Goal: Task Accomplishment & Management: Use online tool/utility

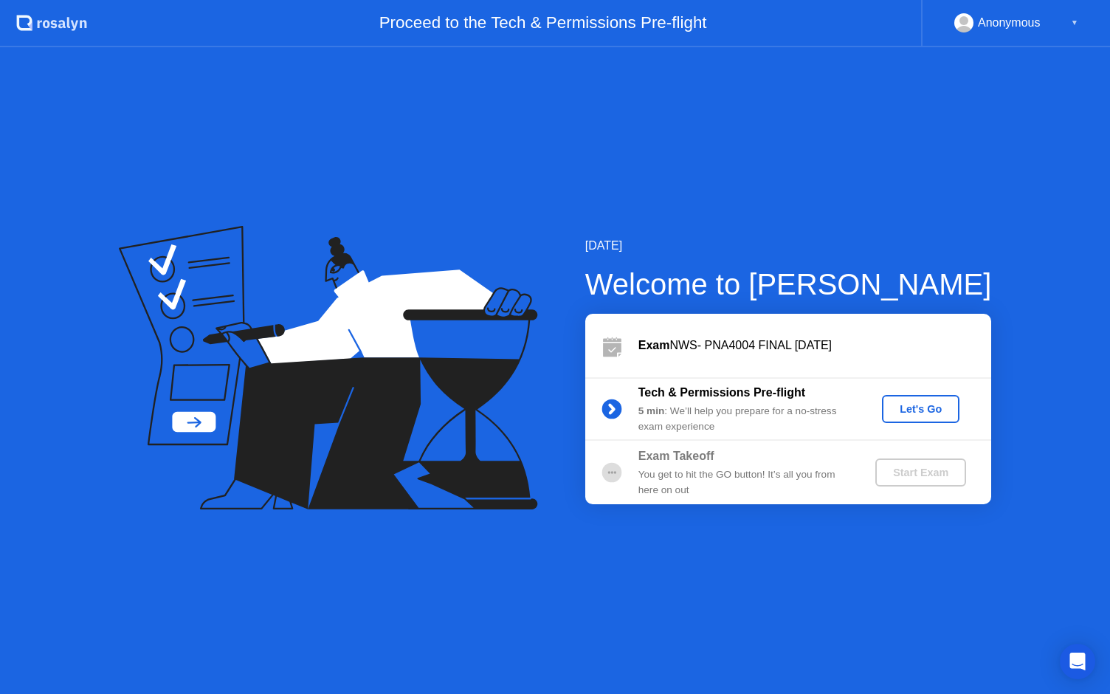
click at [919, 403] on div "Let's Go" at bounding box center [921, 409] width 66 height 12
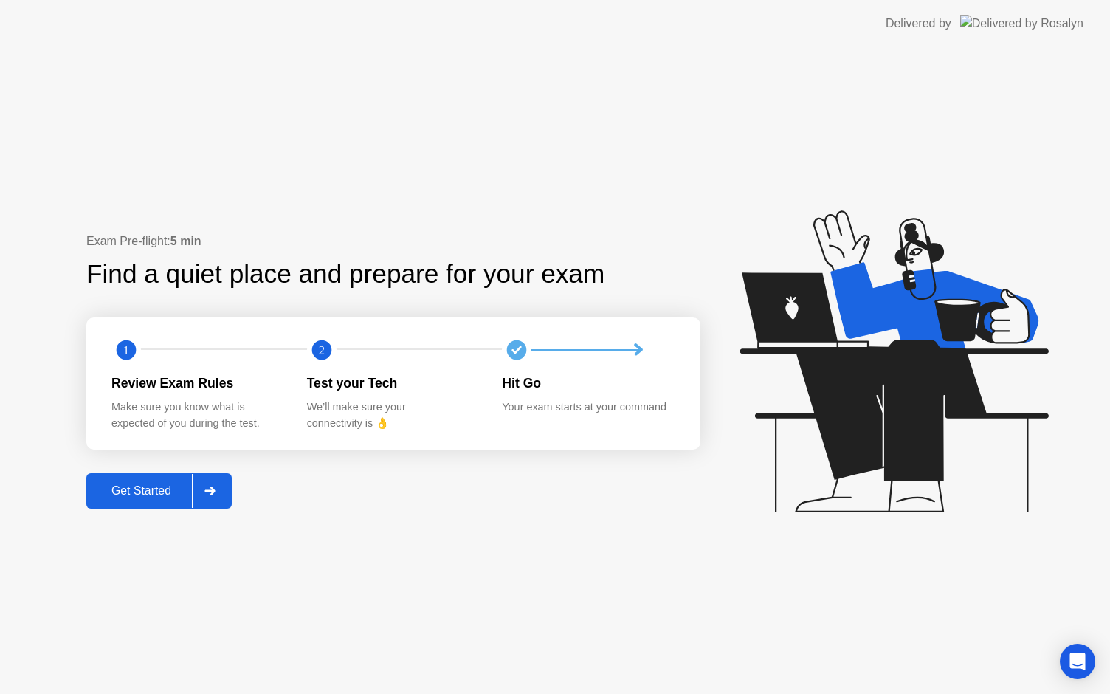
click at [152, 488] on div "Get Started" at bounding box center [141, 490] width 101 height 13
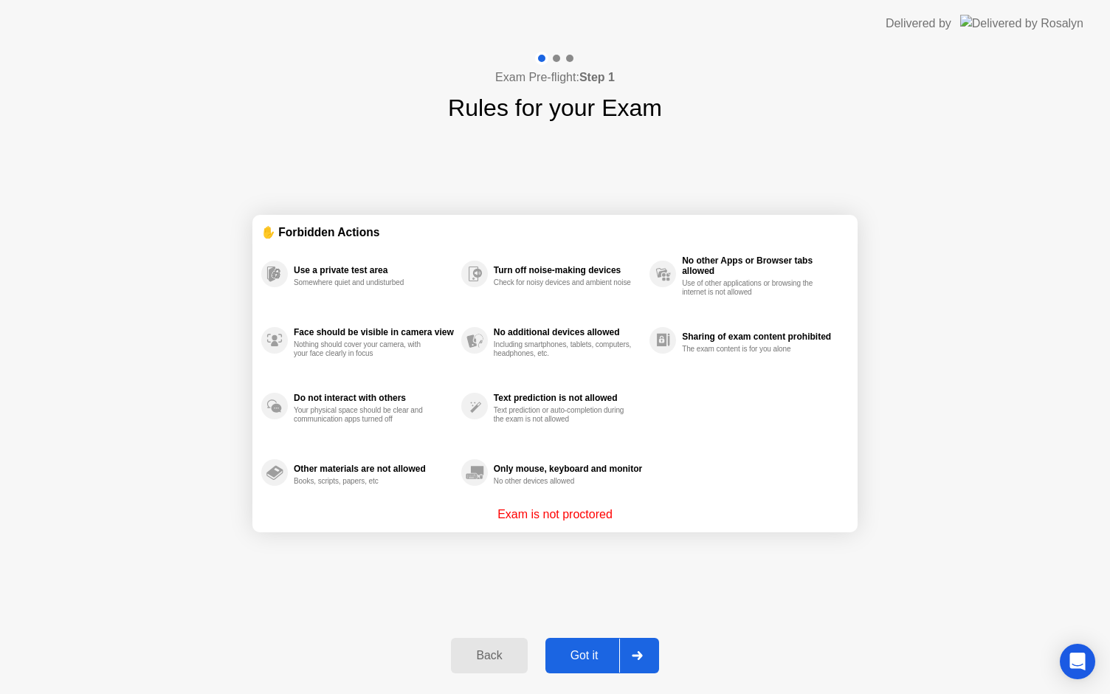
click at [581, 657] on div "Got it" at bounding box center [584, 655] width 69 height 13
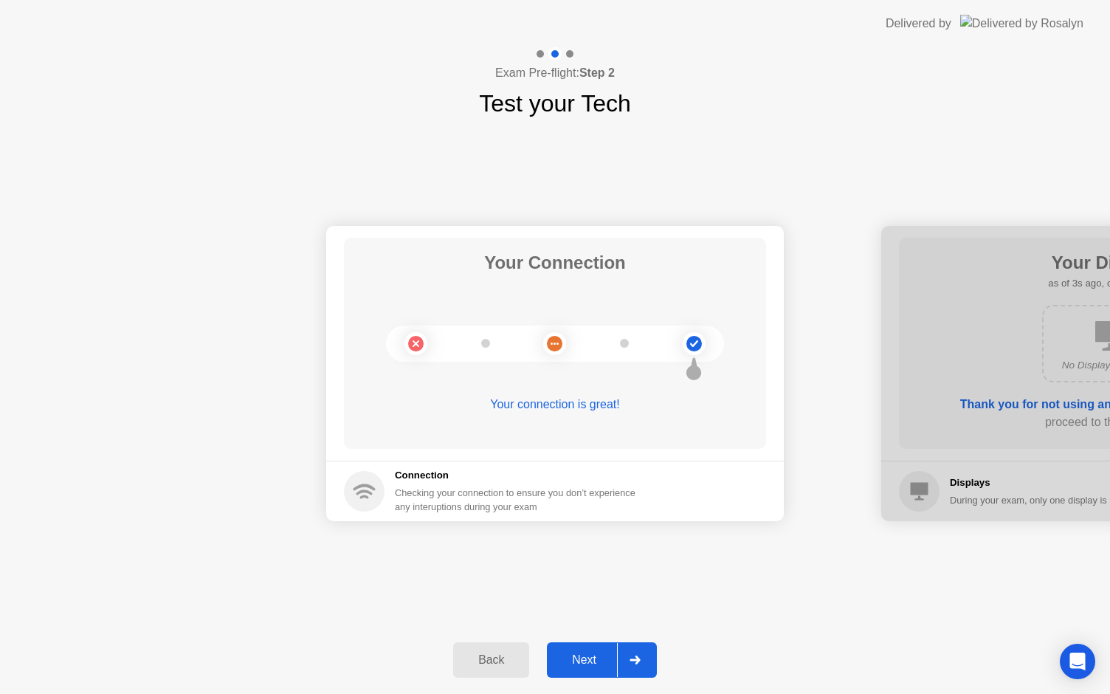
click at [581, 657] on div "Next" at bounding box center [584, 659] width 66 height 13
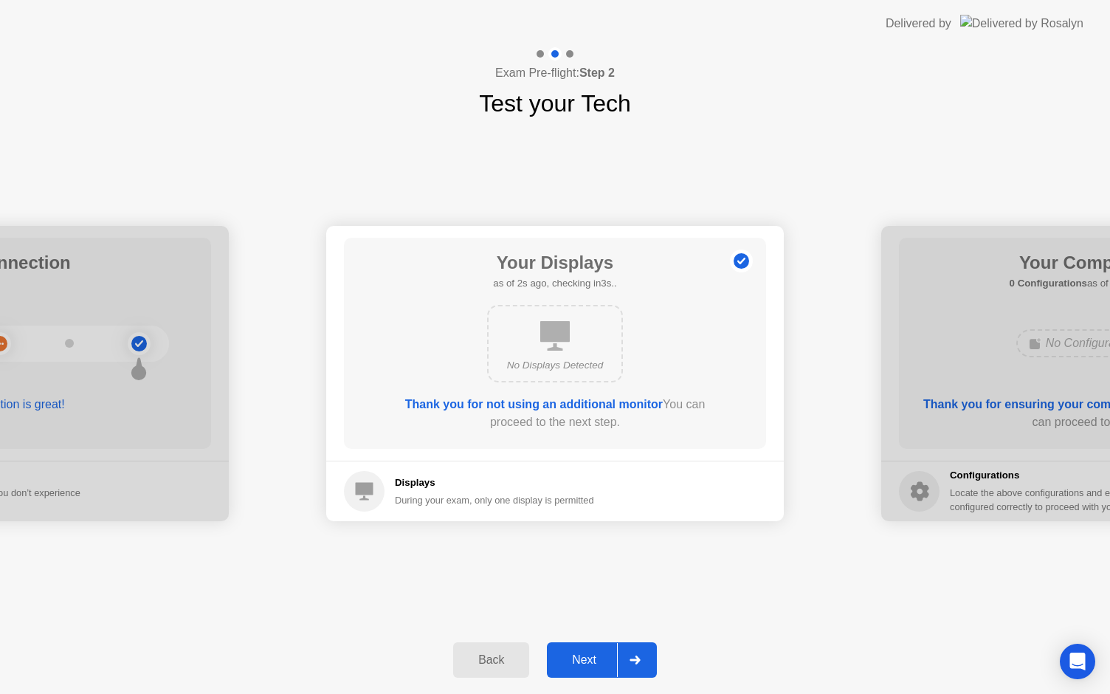
click at [581, 657] on div "Next" at bounding box center [584, 659] width 66 height 13
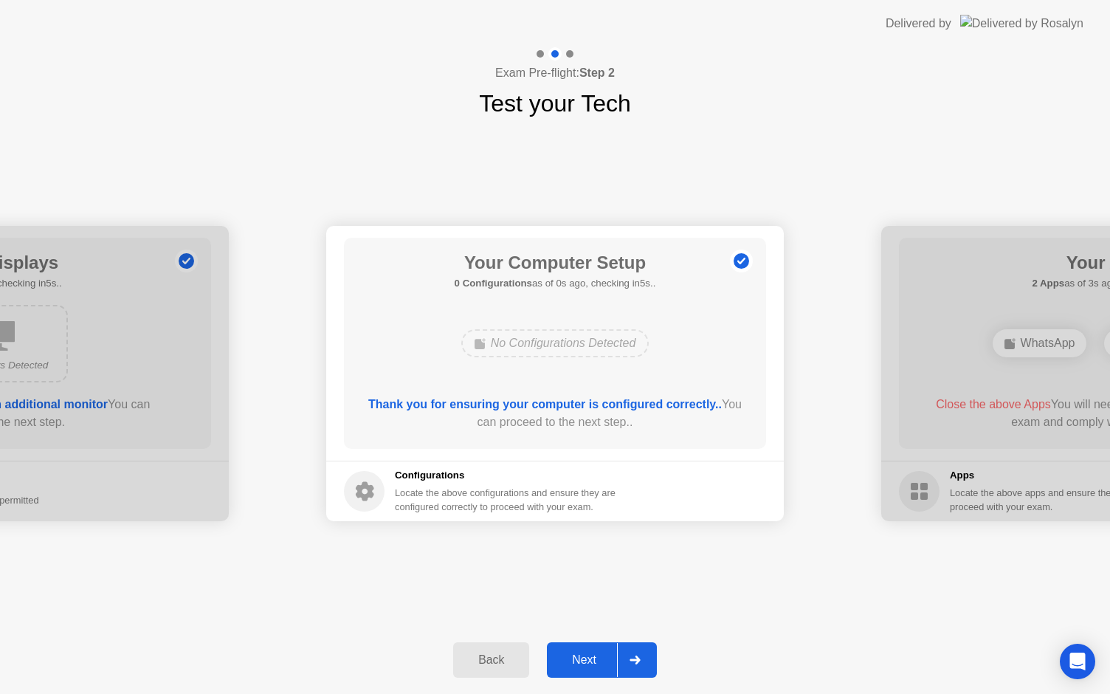
click at [581, 657] on div "Next" at bounding box center [584, 659] width 66 height 13
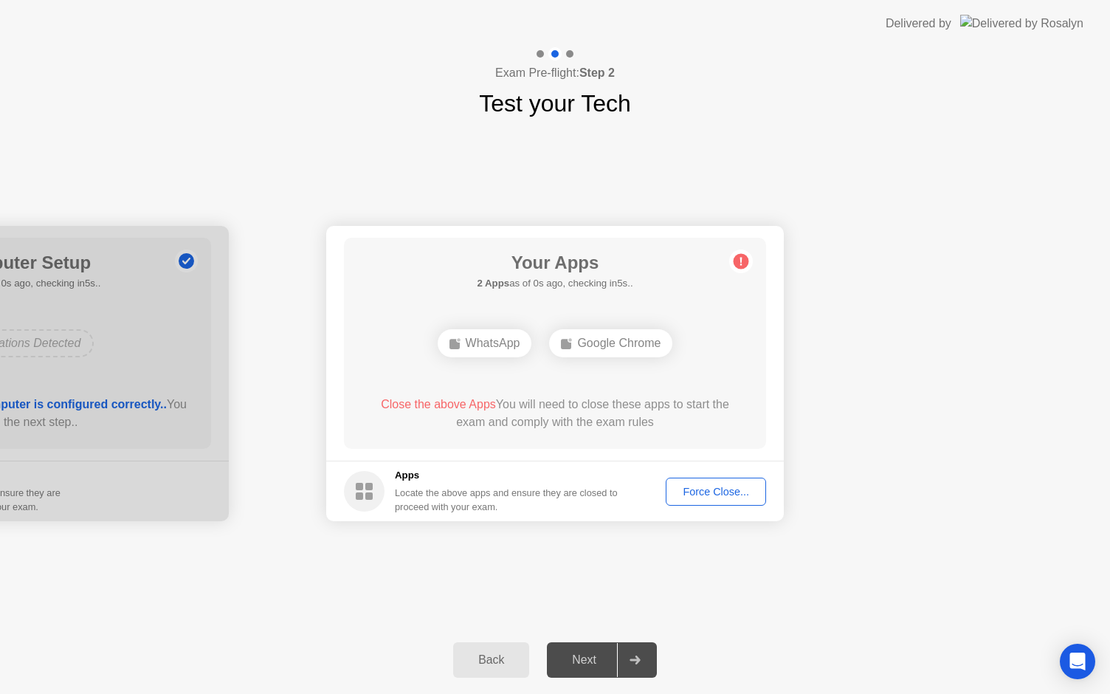
click at [581, 657] on div "Next" at bounding box center [584, 659] width 66 height 13
click at [583, 655] on div "Next" at bounding box center [584, 659] width 66 height 13
click at [577, 659] on div "Next" at bounding box center [584, 659] width 66 height 13
click at [706, 486] on div "Force Close..." at bounding box center [716, 492] width 90 height 12
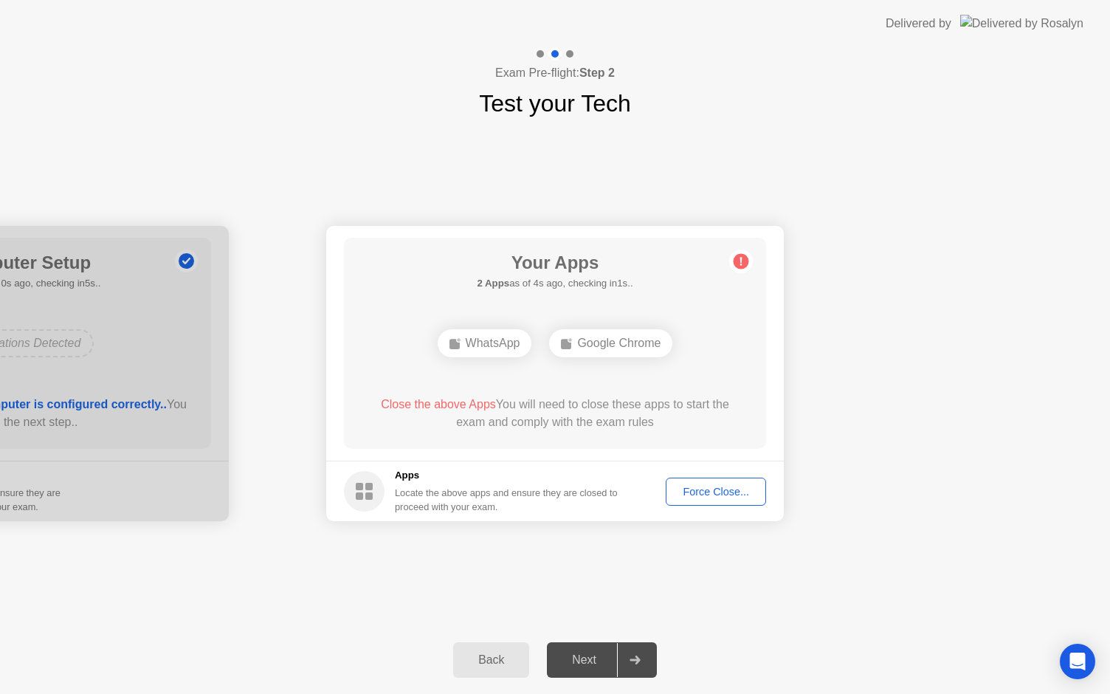
click at [717, 494] on div "Force Close..." at bounding box center [716, 492] width 90 height 12
click at [684, 487] on div "Force Close..." at bounding box center [716, 492] width 90 height 12
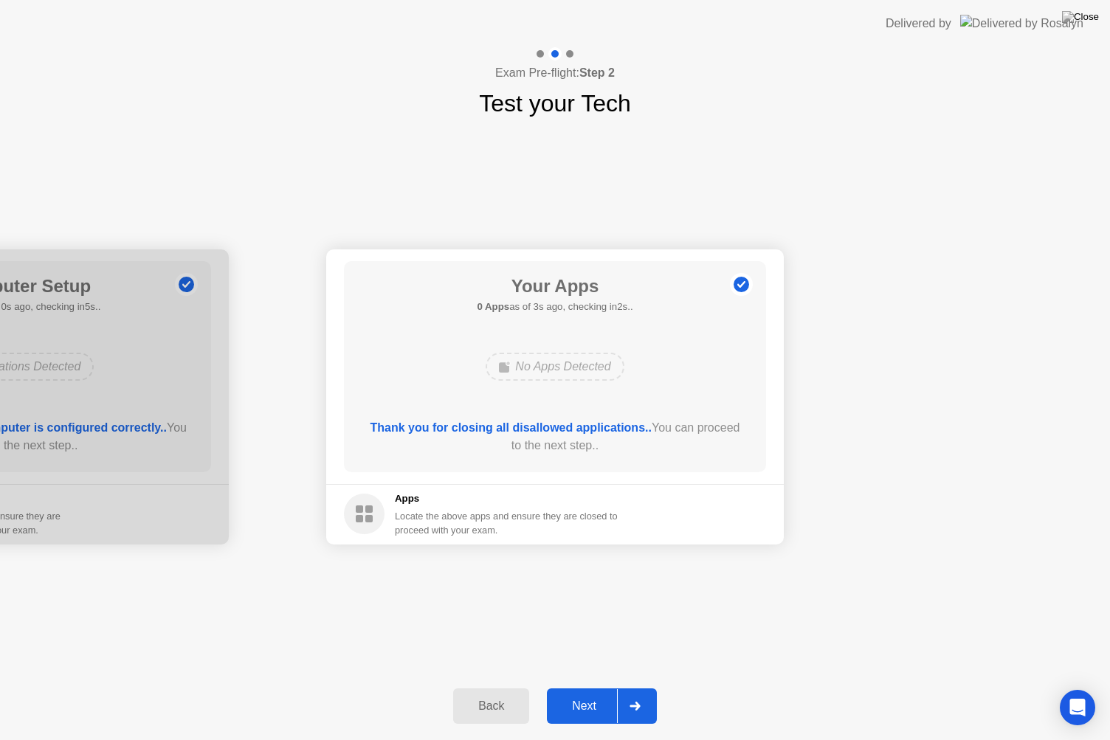
click at [599, 693] on div "Next" at bounding box center [584, 706] width 66 height 13
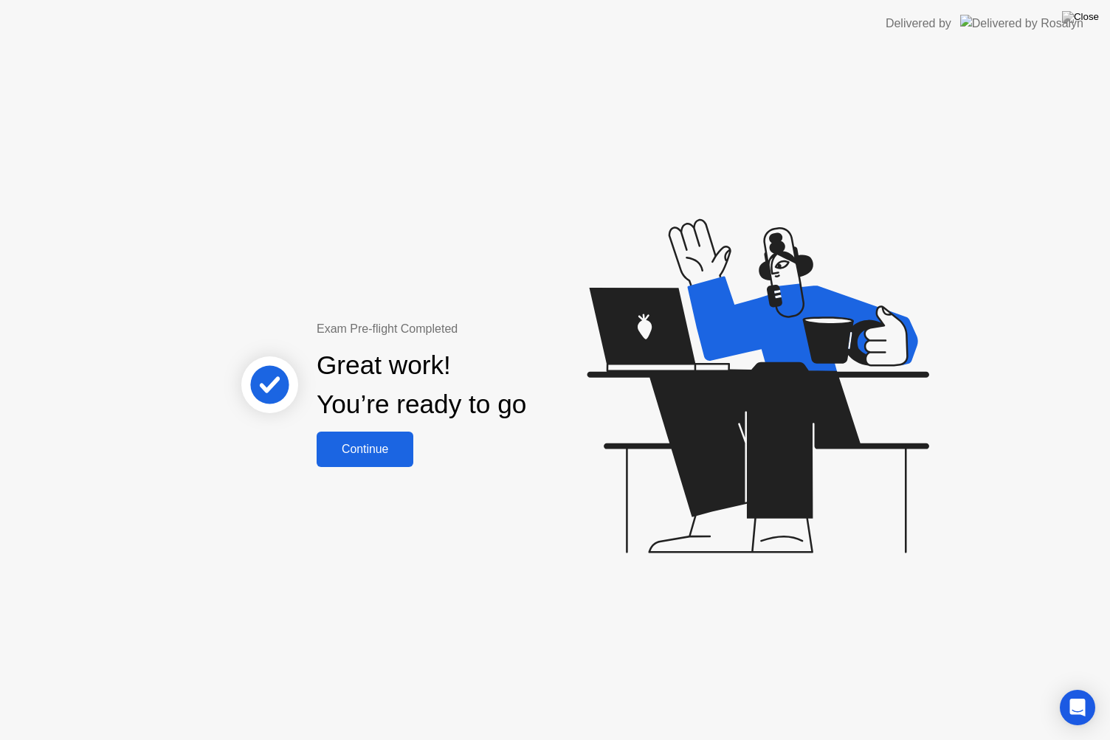
click at [376, 453] on div "Continue" at bounding box center [365, 449] width 88 height 13
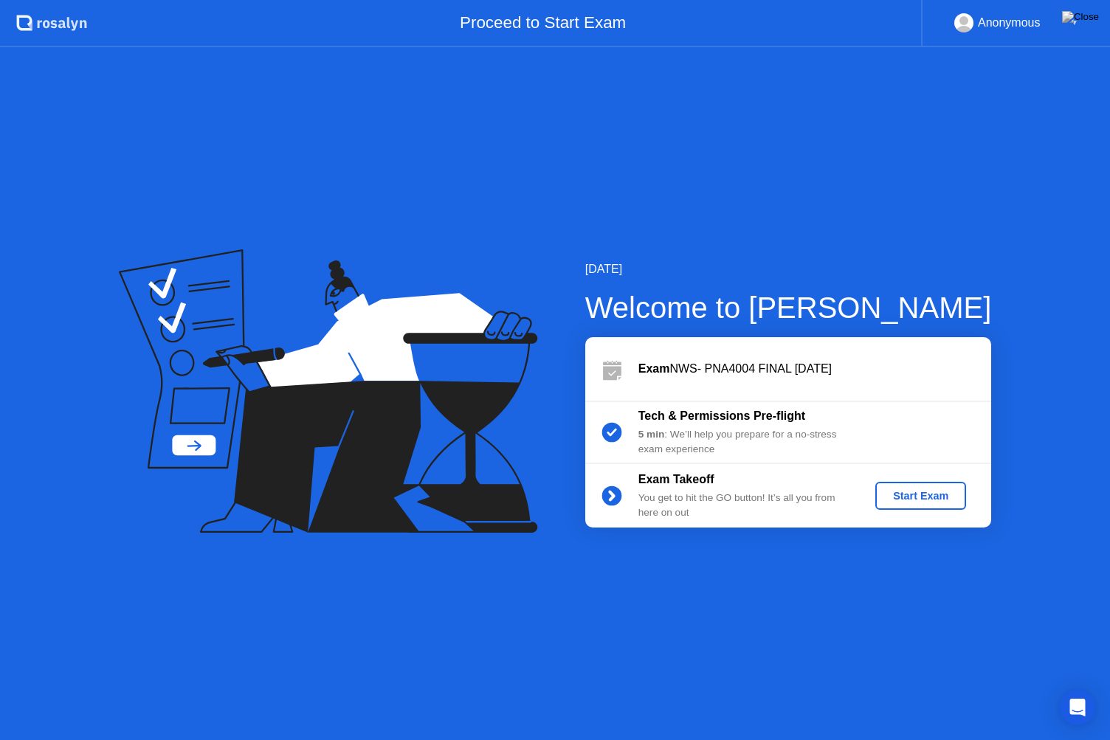
click at [920, 490] on div "Start Exam" at bounding box center [920, 496] width 79 height 12
